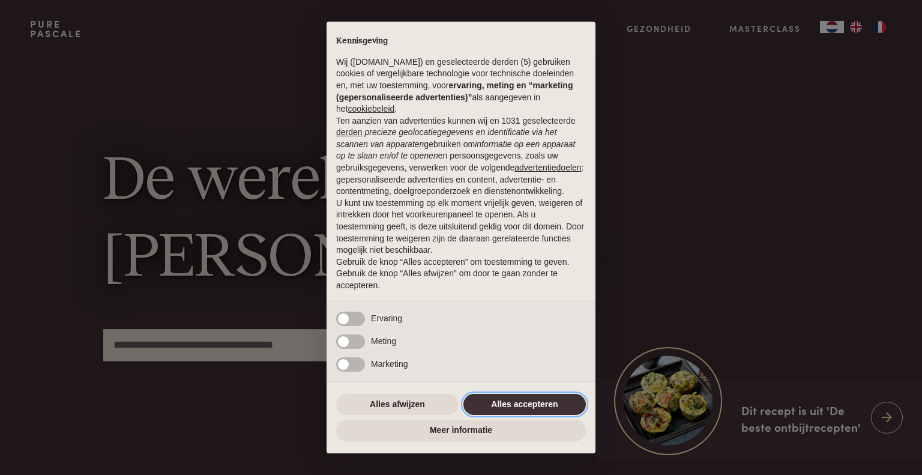
click at [519, 408] on button "Alles accepteren" at bounding box center [525, 405] width 122 height 22
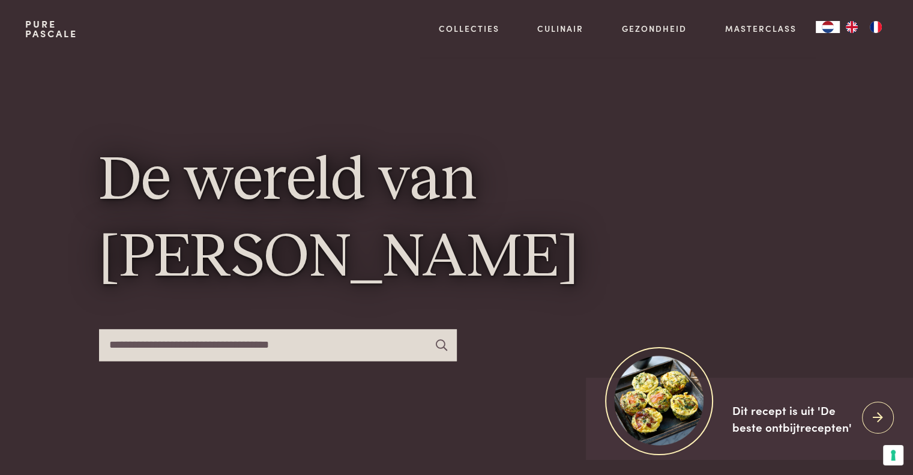
click at [880, 23] on img "FR" at bounding box center [876, 27] width 14 height 12
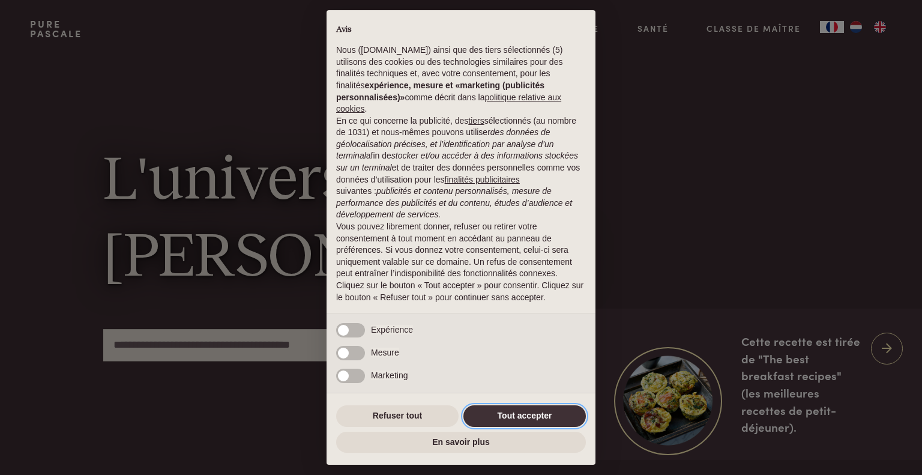
click at [528, 415] on button "Tout accepter" at bounding box center [525, 416] width 122 height 22
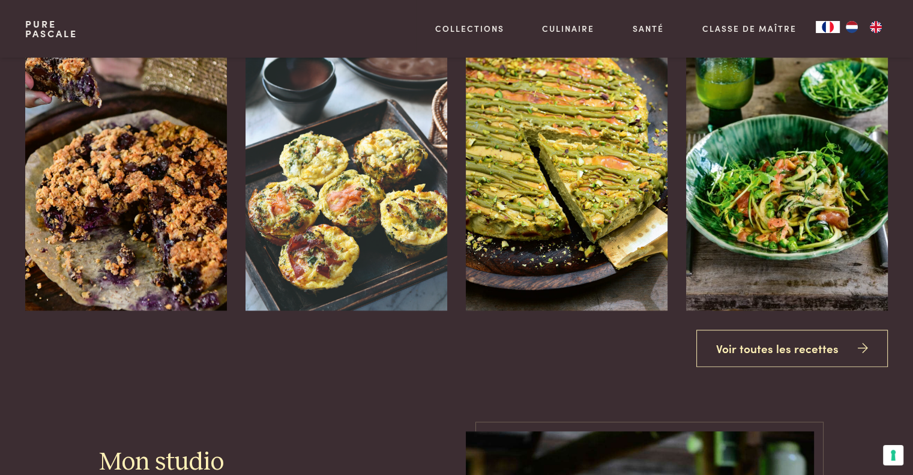
scroll to position [1441, 0]
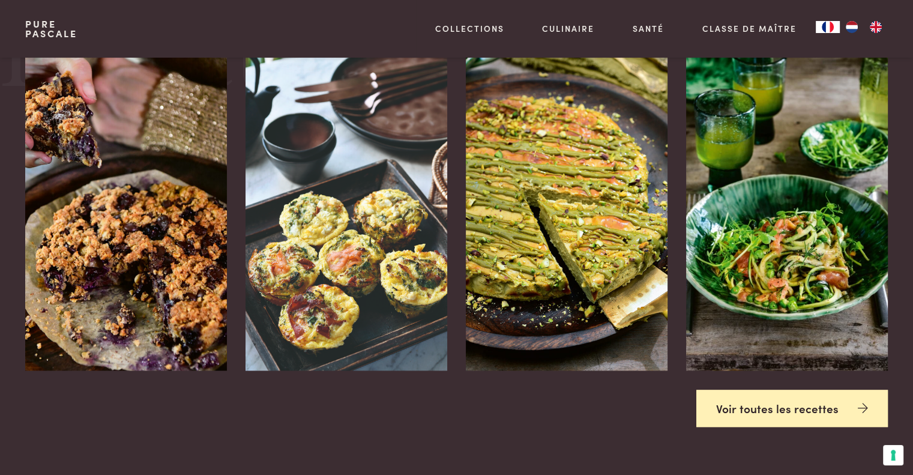
click at [816, 390] on link "Voir toutes les recettes" at bounding box center [793, 409] width 192 height 38
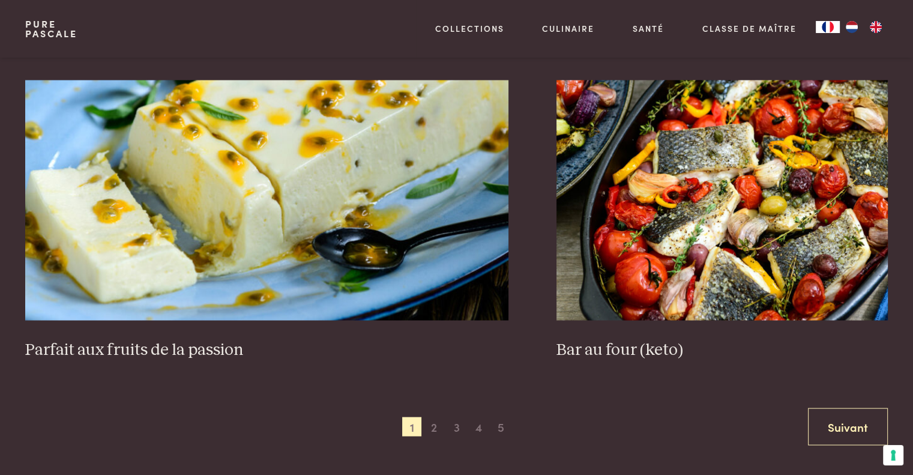
scroll to position [2222, 0]
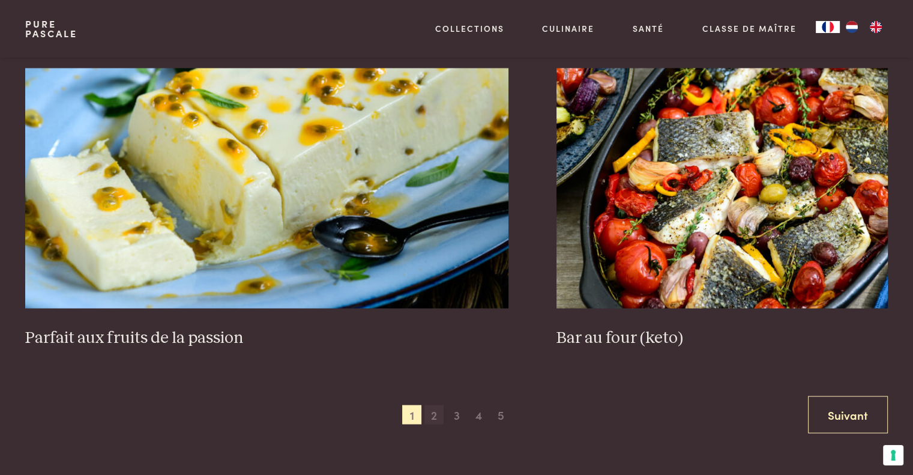
click at [438, 417] on span "2" at bounding box center [434, 414] width 19 height 19
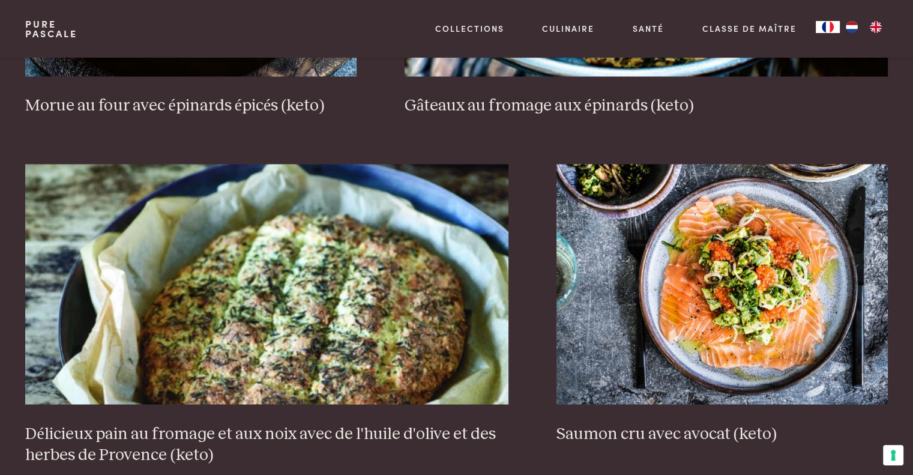
scroll to position [2214, 0]
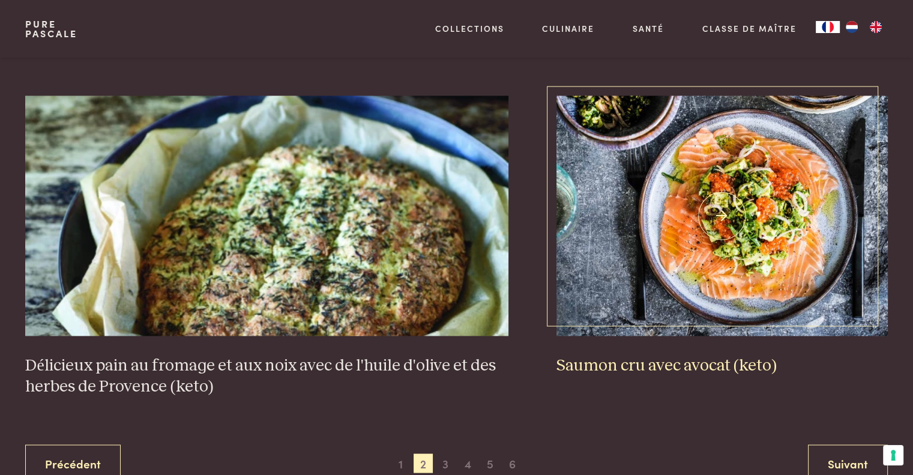
click at [691, 355] on h3 "Saumon cru avec avocat (keto)" at bounding box center [722, 365] width 331 height 21
click at [680, 306] on img at bounding box center [722, 215] width 331 height 240
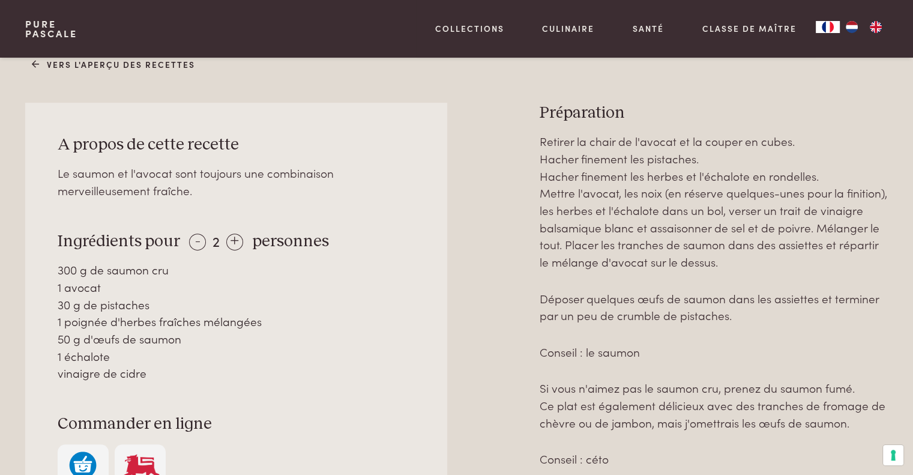
scroll to position [600, 0]
